Goal: Task Accomplishment & Management: Manage account settings

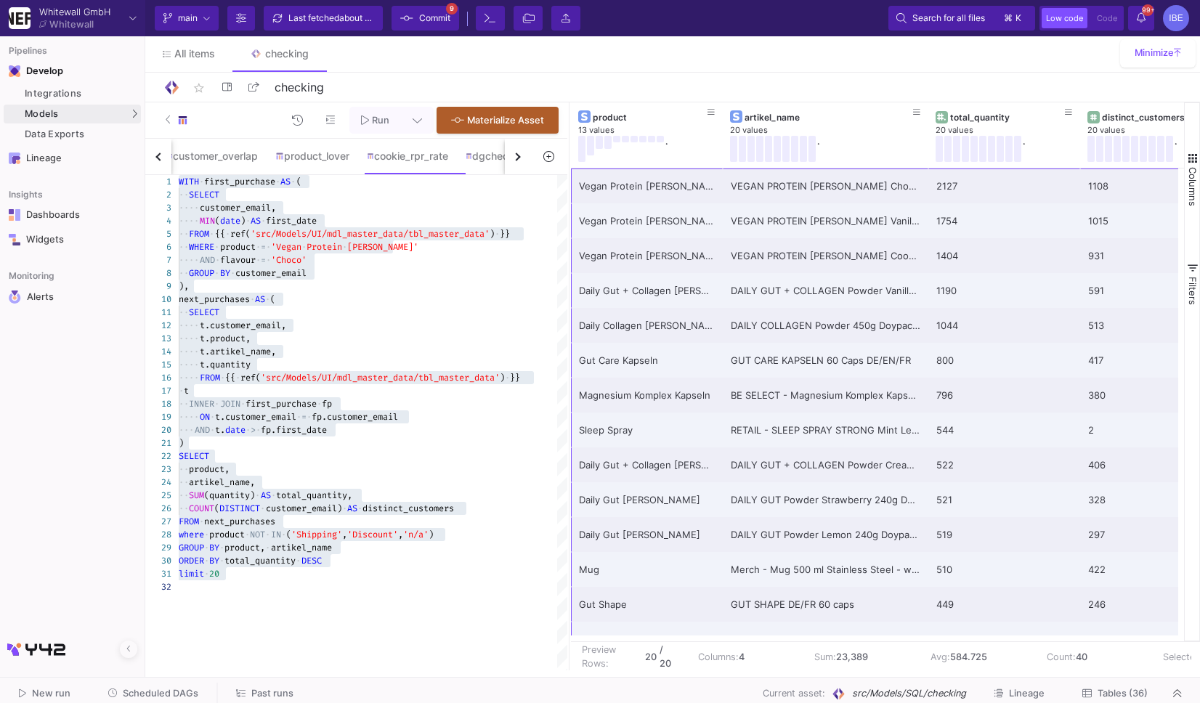
scroll to position [78, 125]
click at [443, 20] on span "Commit" at bounding box center [434, 18] width 31 height 22
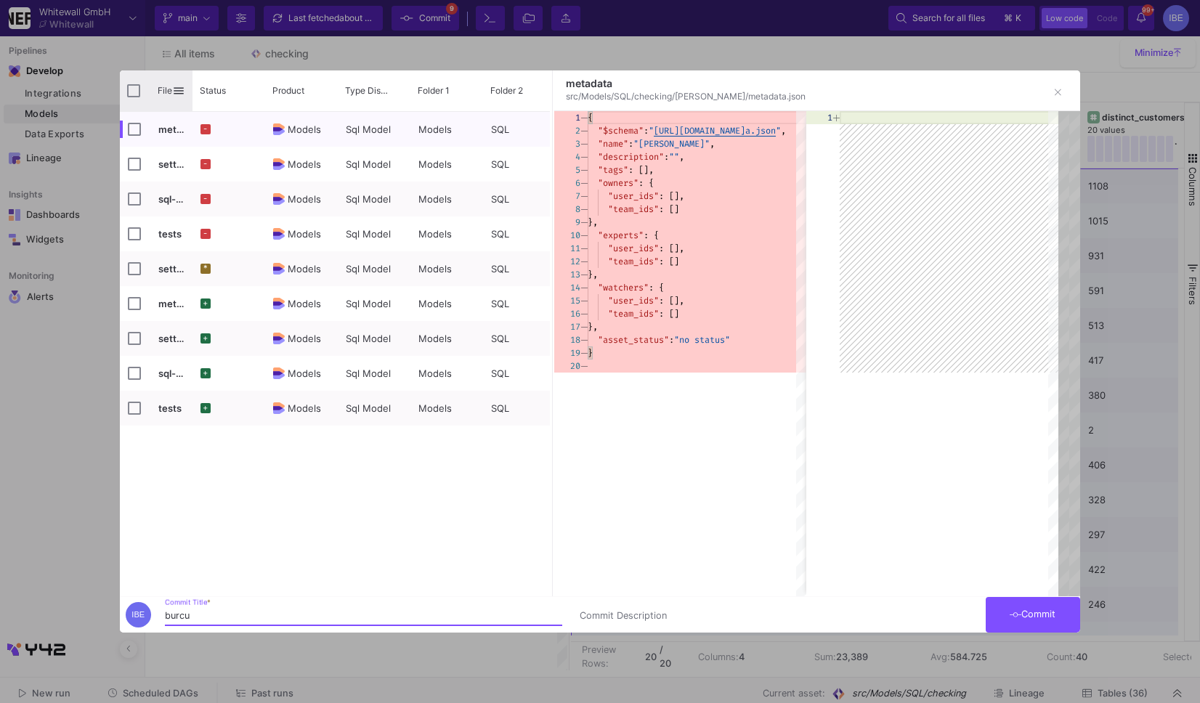
type input "burcu"
click at [135, 89] on input "Press Space to toggle all rows selection (unchecked)" at bounding box center [133, 90] width 13 height 13
checkbox input "true"
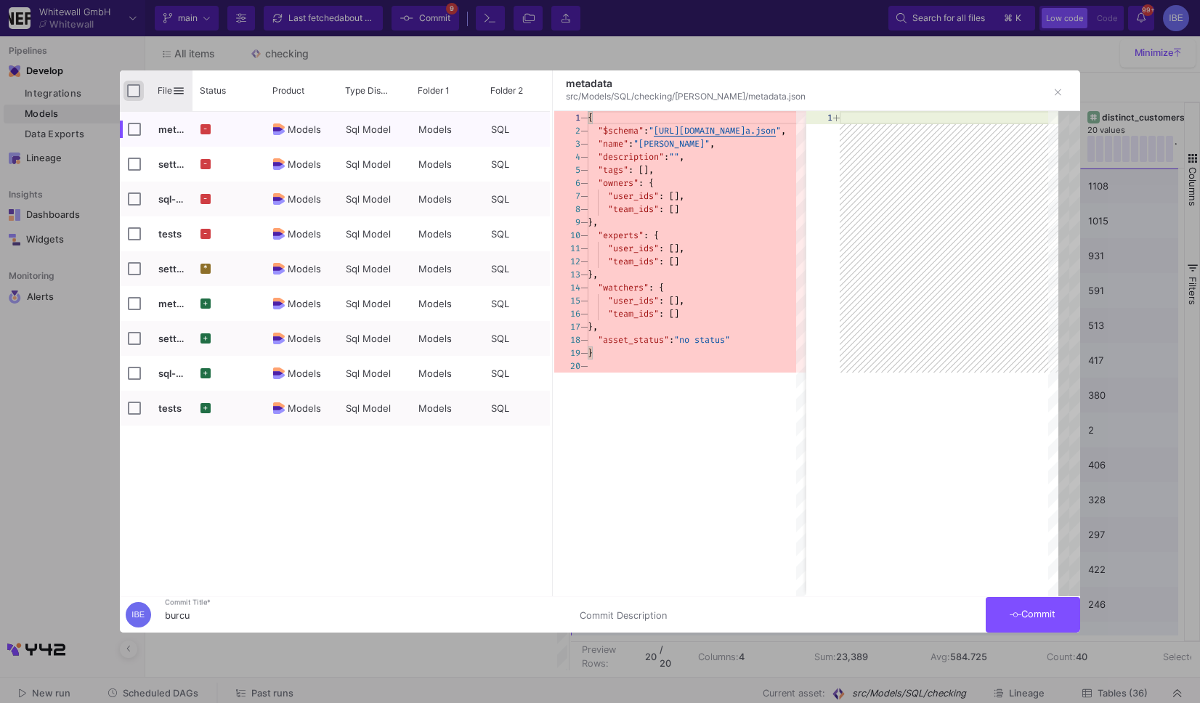
checkbox input "true"
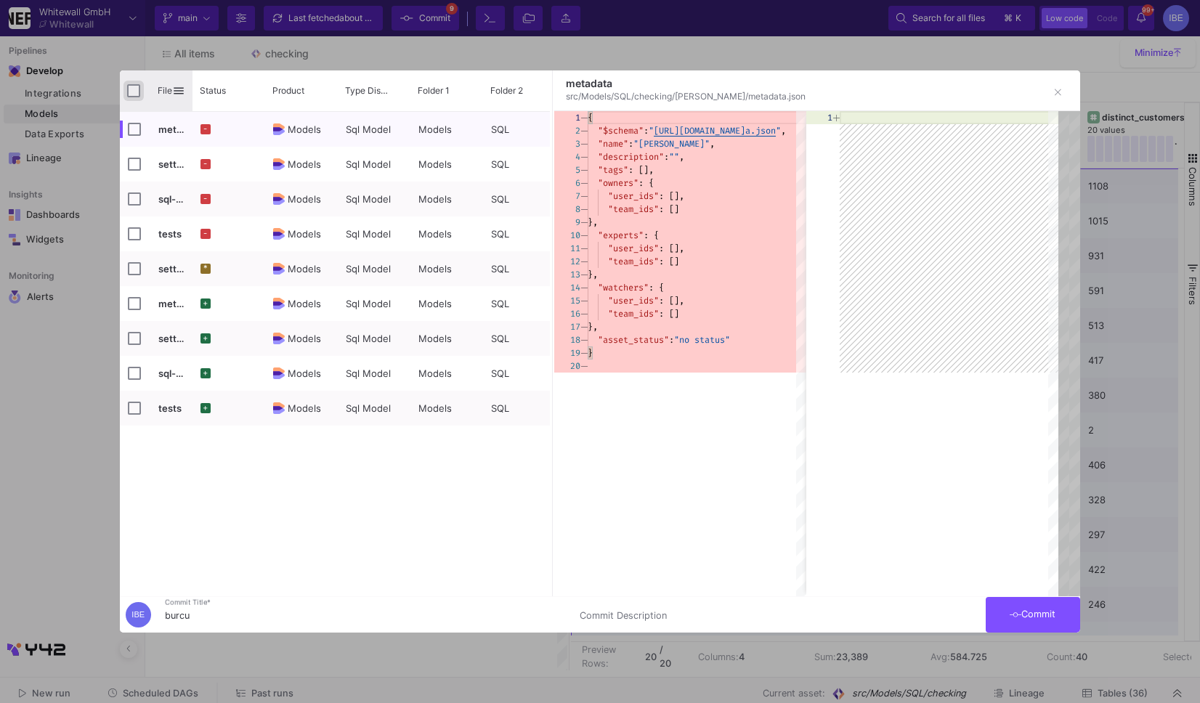
checkbox input "true"
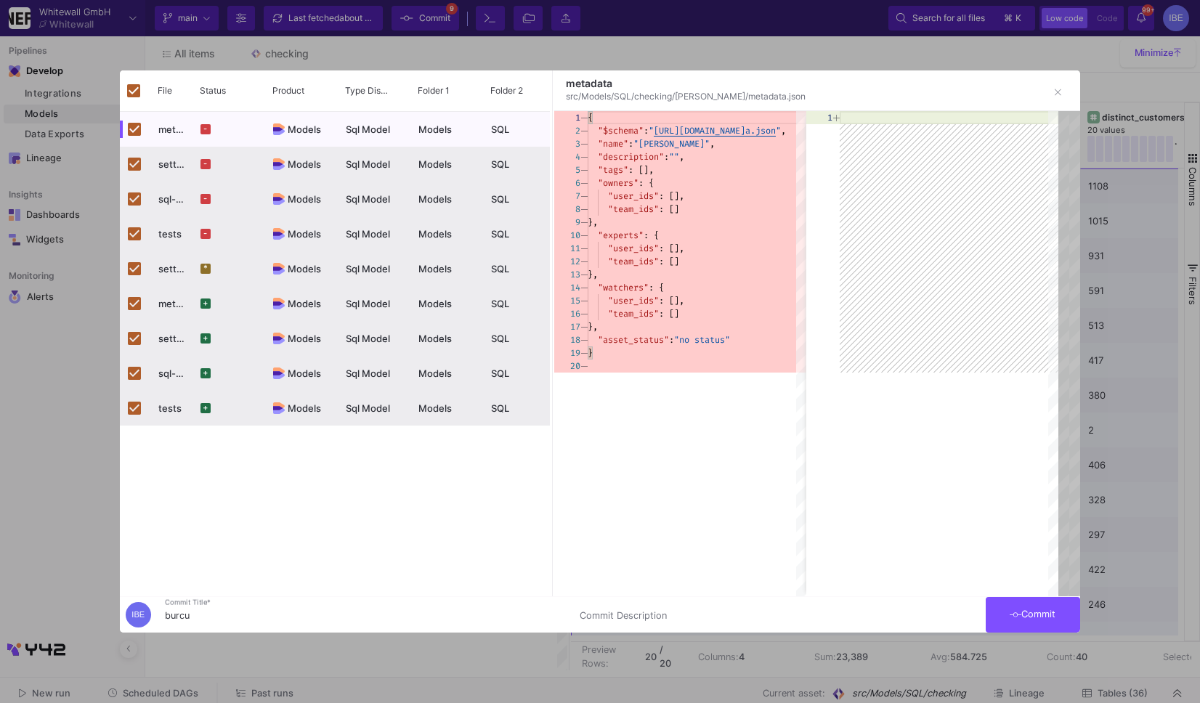
click at [1030, 633] on div at bounding box center [600, 351] width 1200 height 703
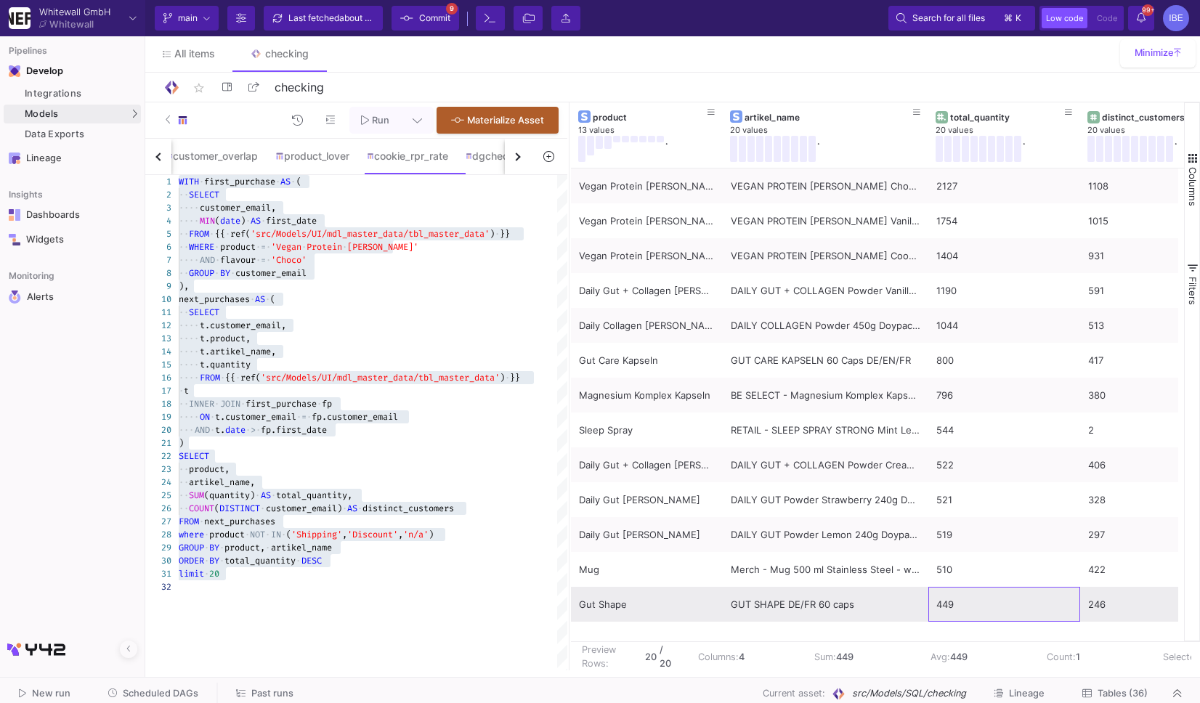
click at [1033, 612] on div "449" at bounding box center [1005, 605] width 136 height 34
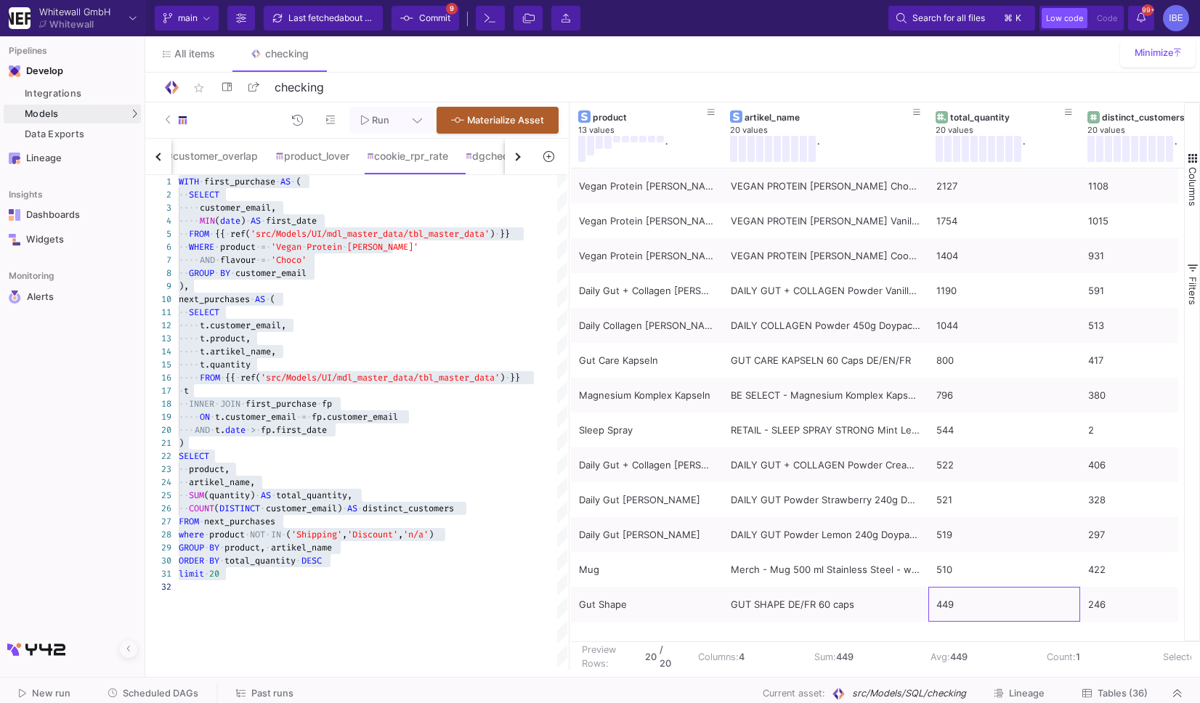
click at [405, 15] on icon at bounding box center [406, 18] width 13 height 10
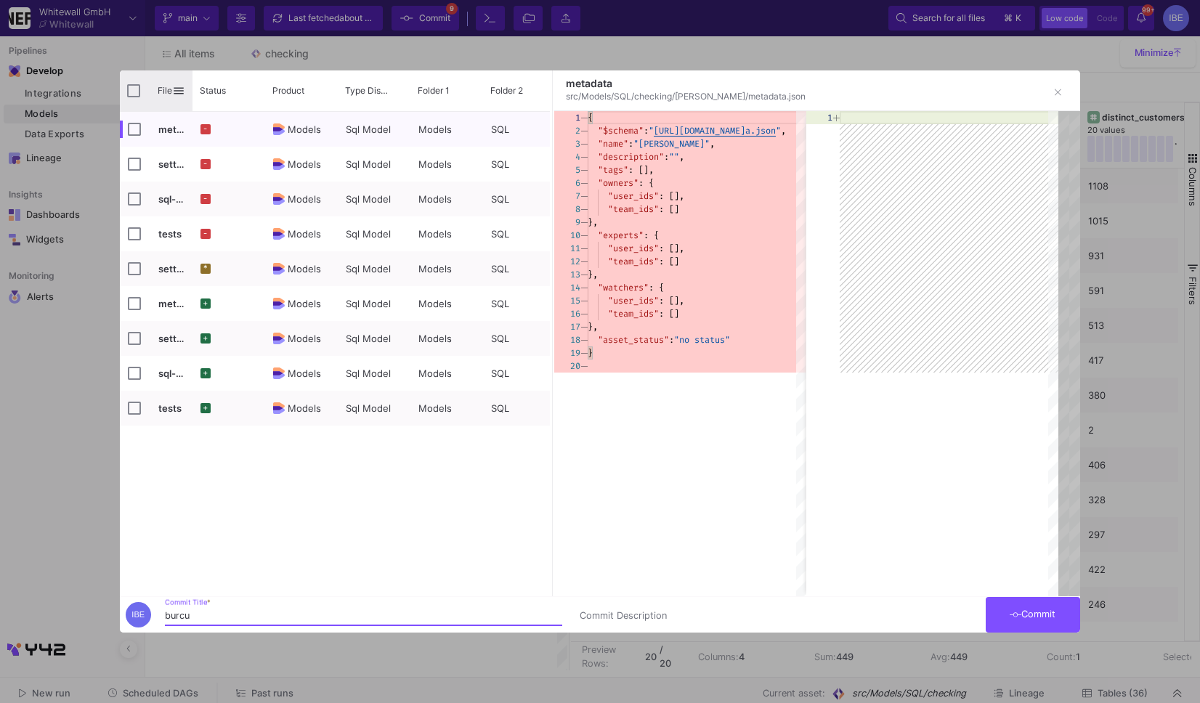
type input "burcu"
click at [132, 86] on input "Press Space to toggle all rows selection (unchecked)" at bounding box center [133, 90] width 13 height 13
checkbox input "true"
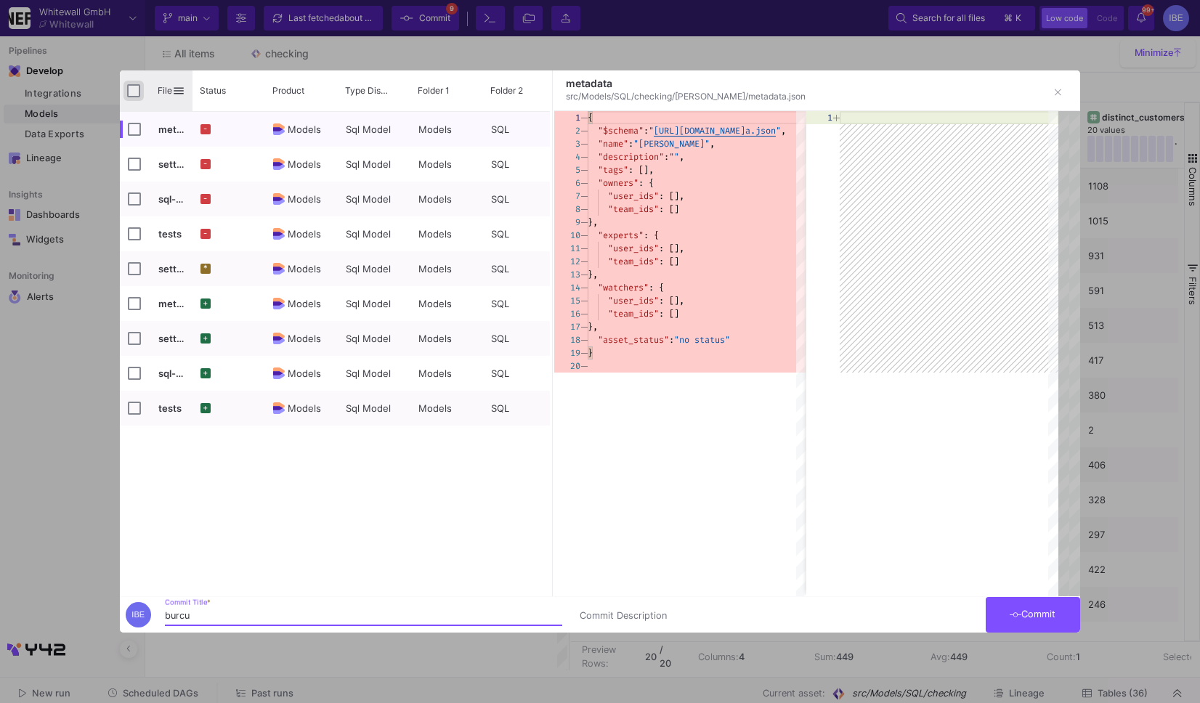
checkbox input "true"
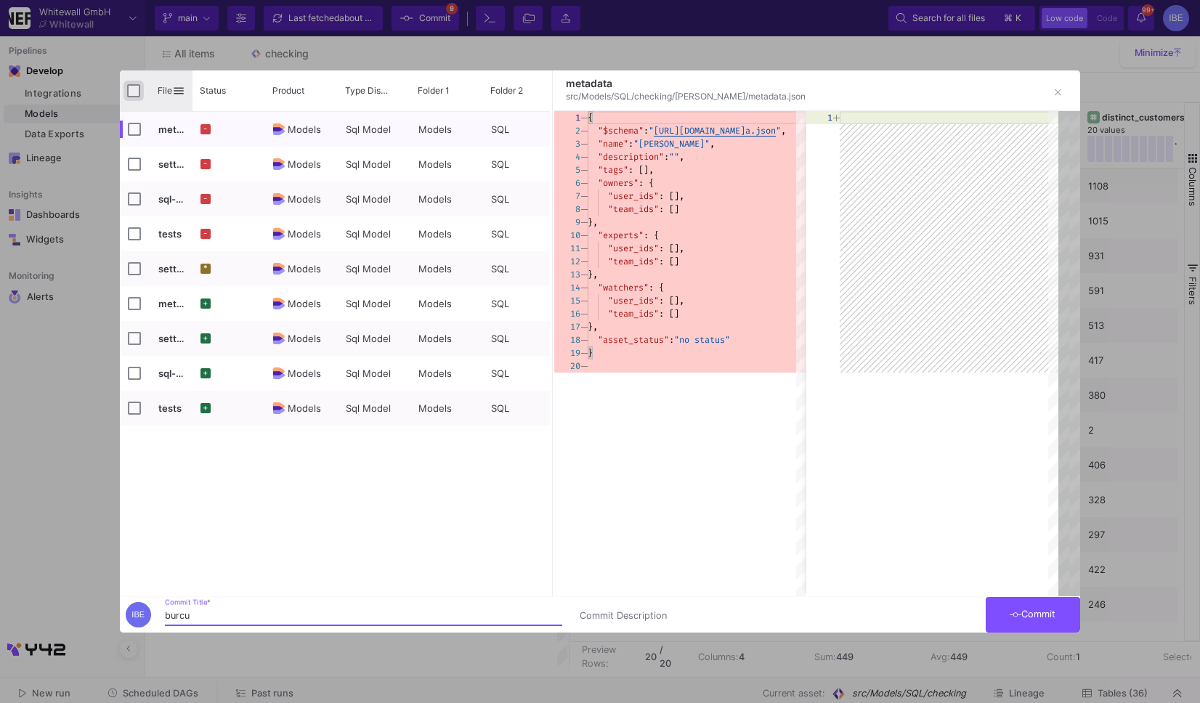
checkbox input "true"
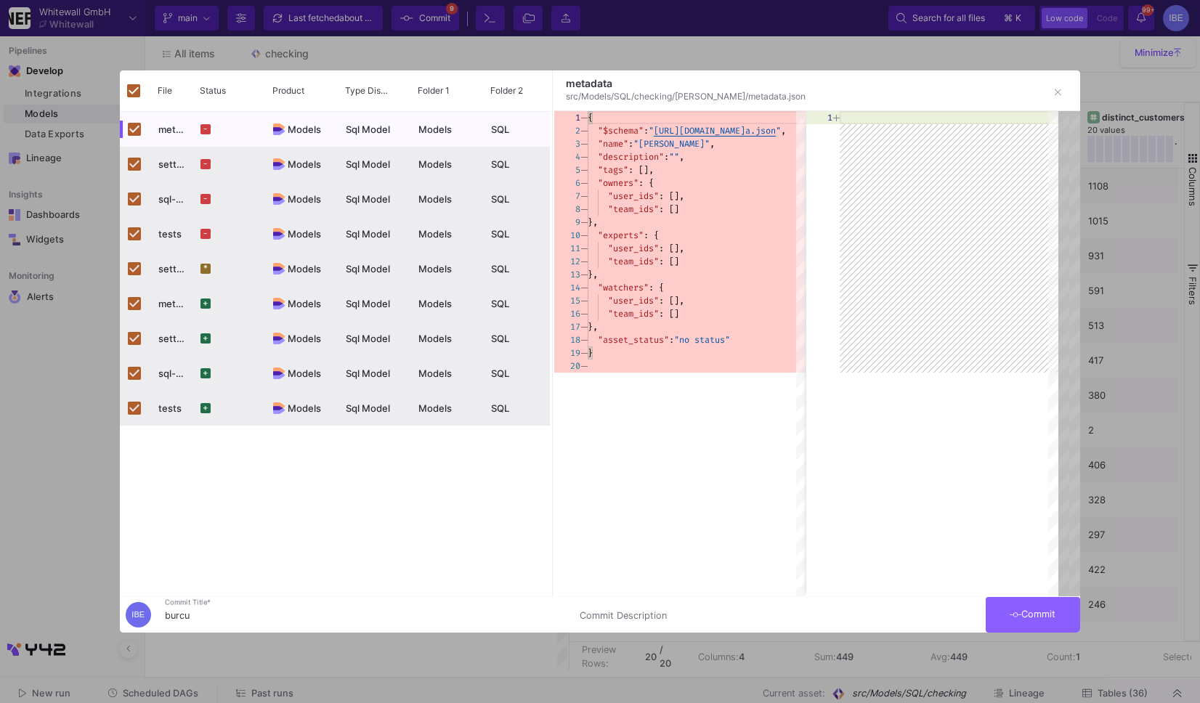
click at [1041, 628] on button "Commit" at bounding box center [1033, 615] width 94 height 36
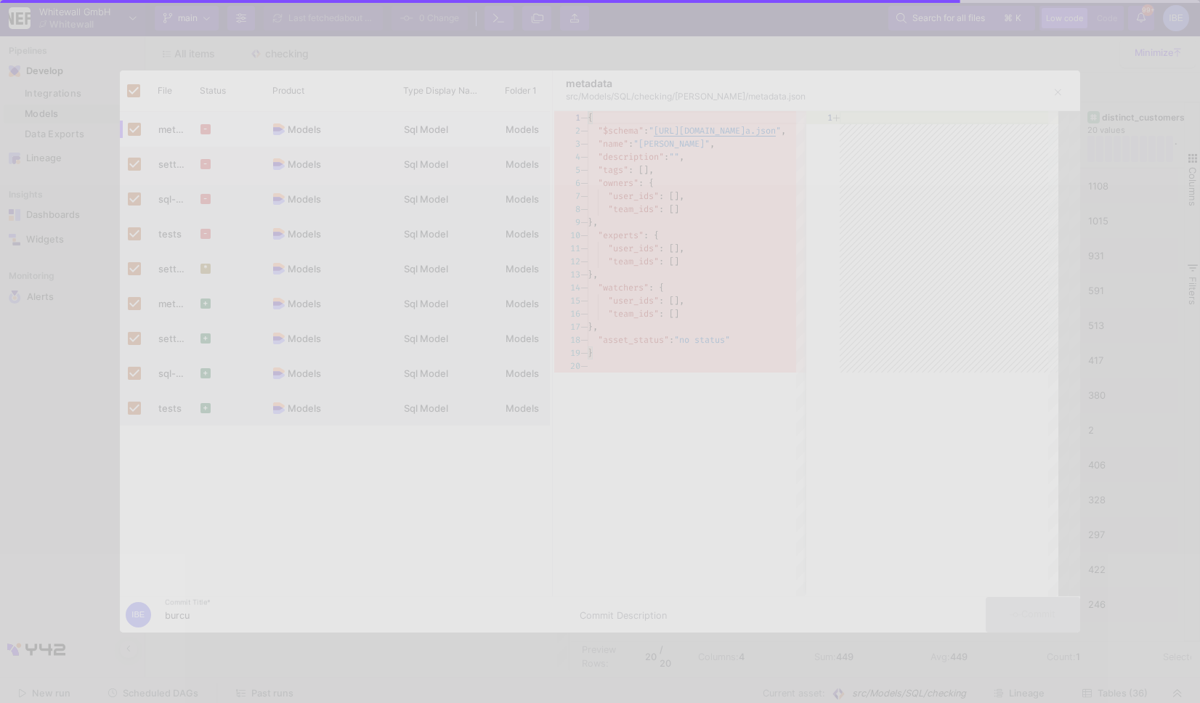
checkbox input "false"
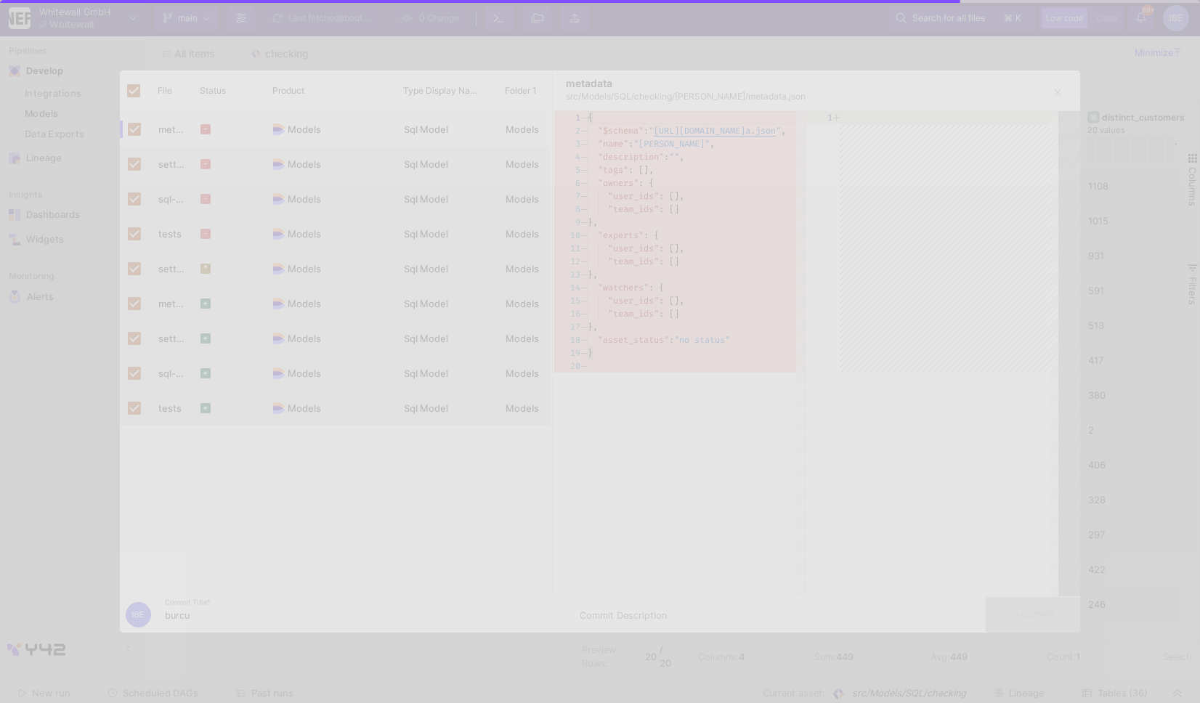
checkbox input "false"
